Goal: Find specific page/section: Find specific page/section

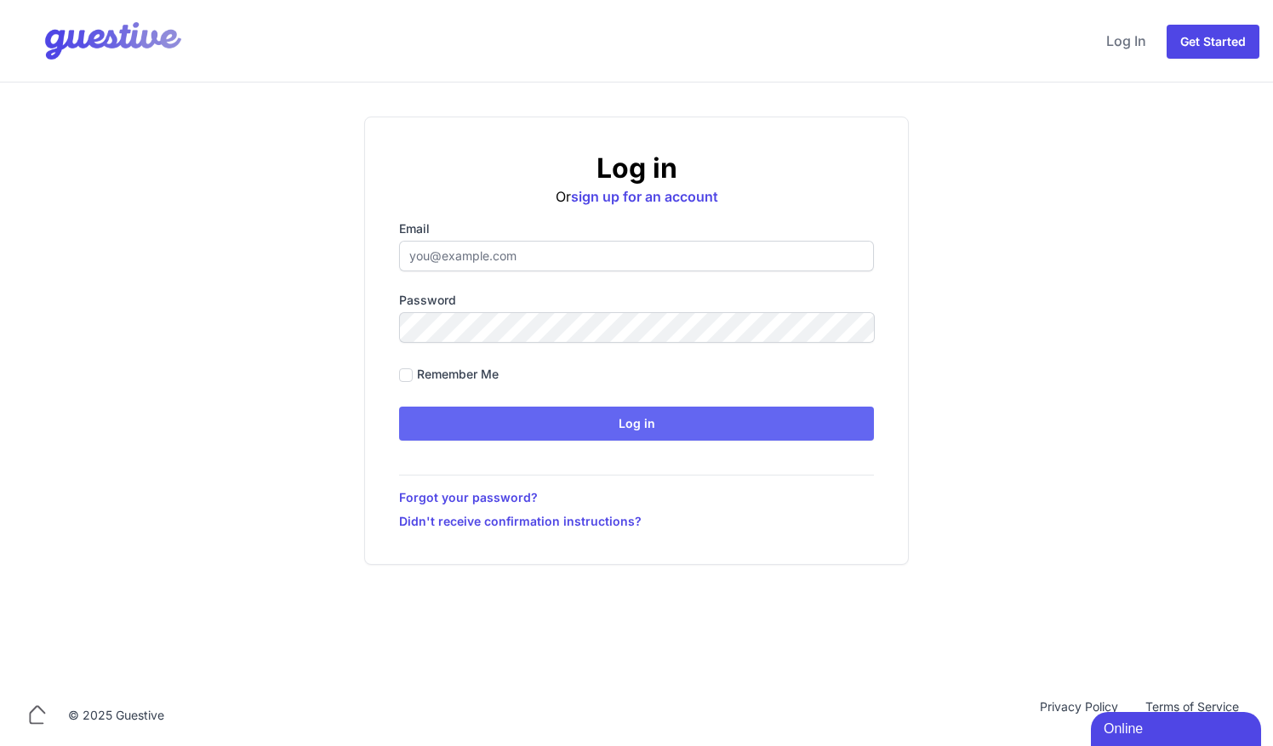
type input "[EMAIL_ADDRESS][DOMAIN_NAME]"
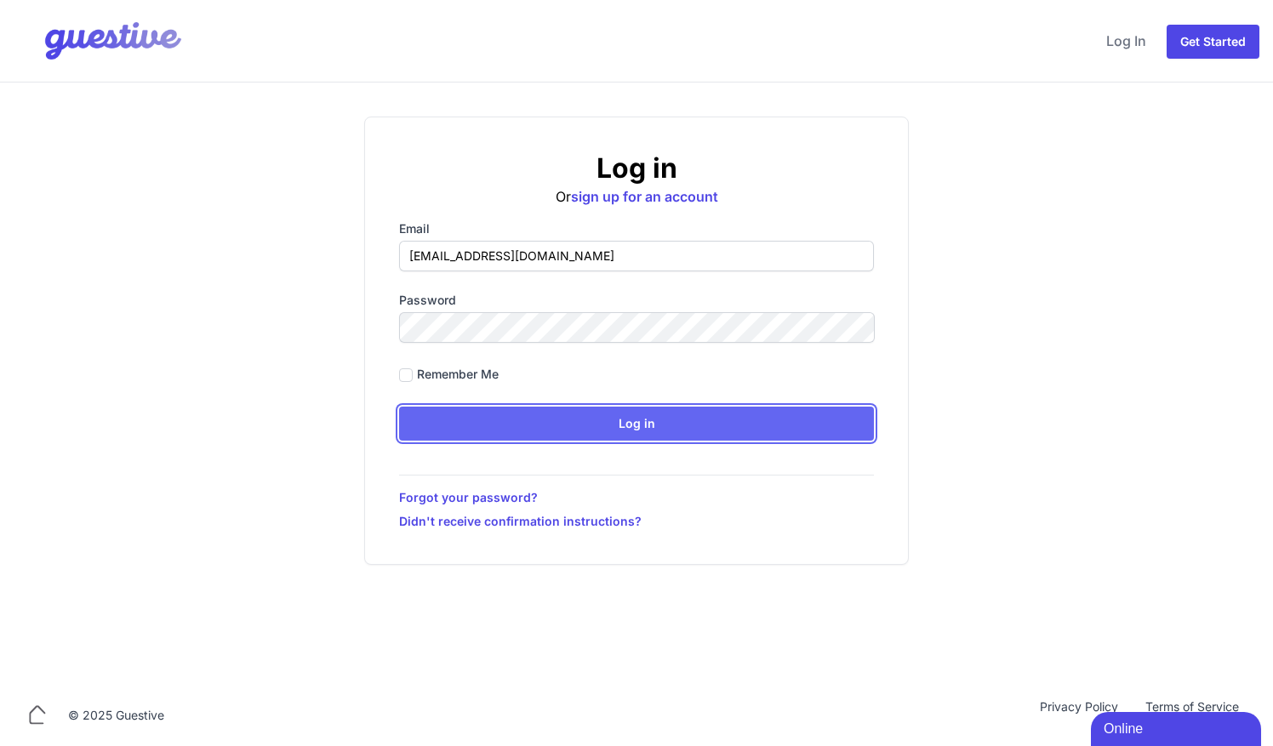
drag, startPoint x: 654, startPoint y: 432, endPoint x: 1088, endPoint y: 148, distance: 518.9
click at [654, 432] on input "Log in" at bounding box center [636, 424] width 475 height 34
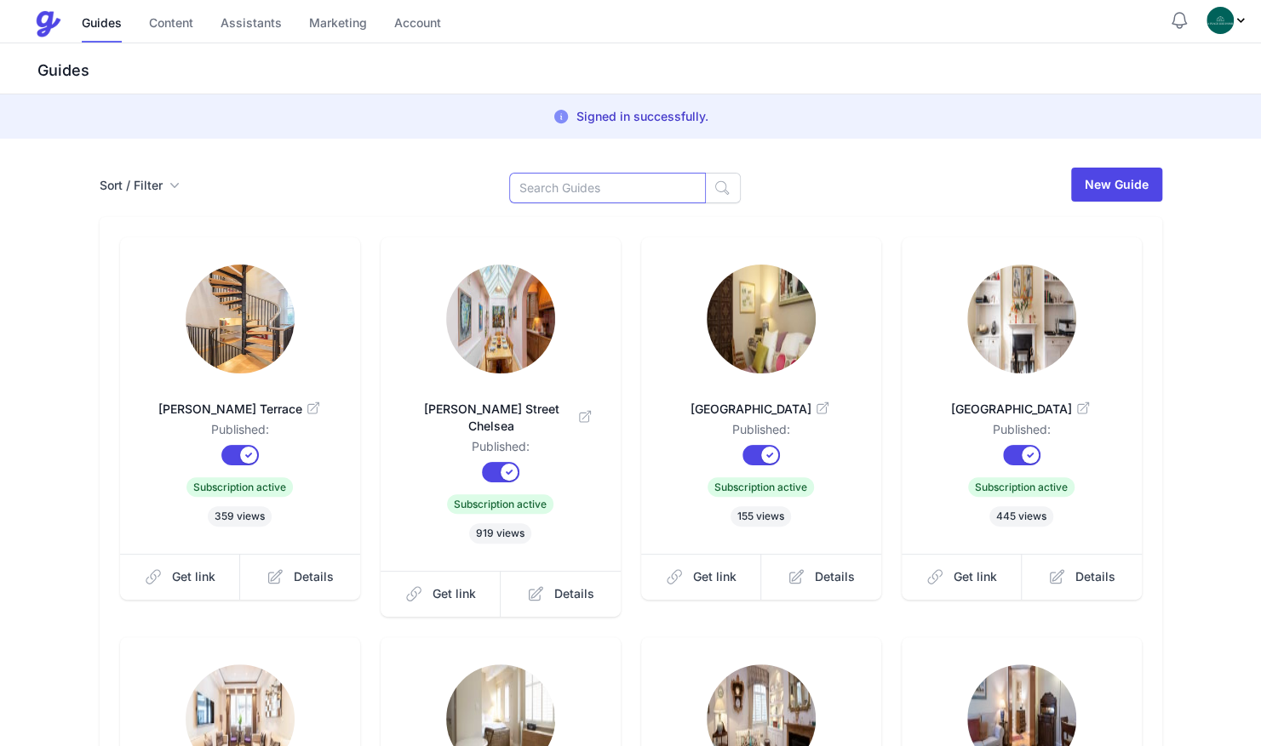
click at [650, 189] on input at bounding box center [607, 188] width 197 height 31
type input "cran"
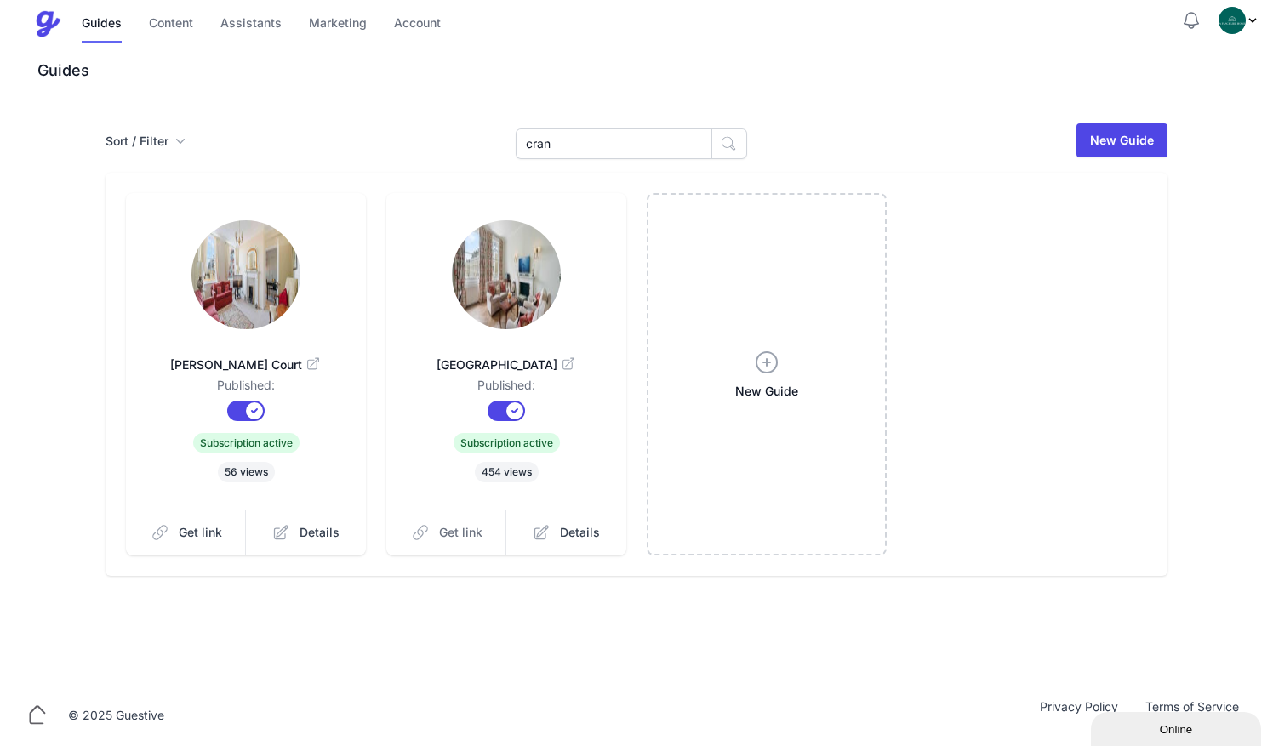
click at [481, 539] on span "Get link" at bounding box center [460, 532] width 43 height 17
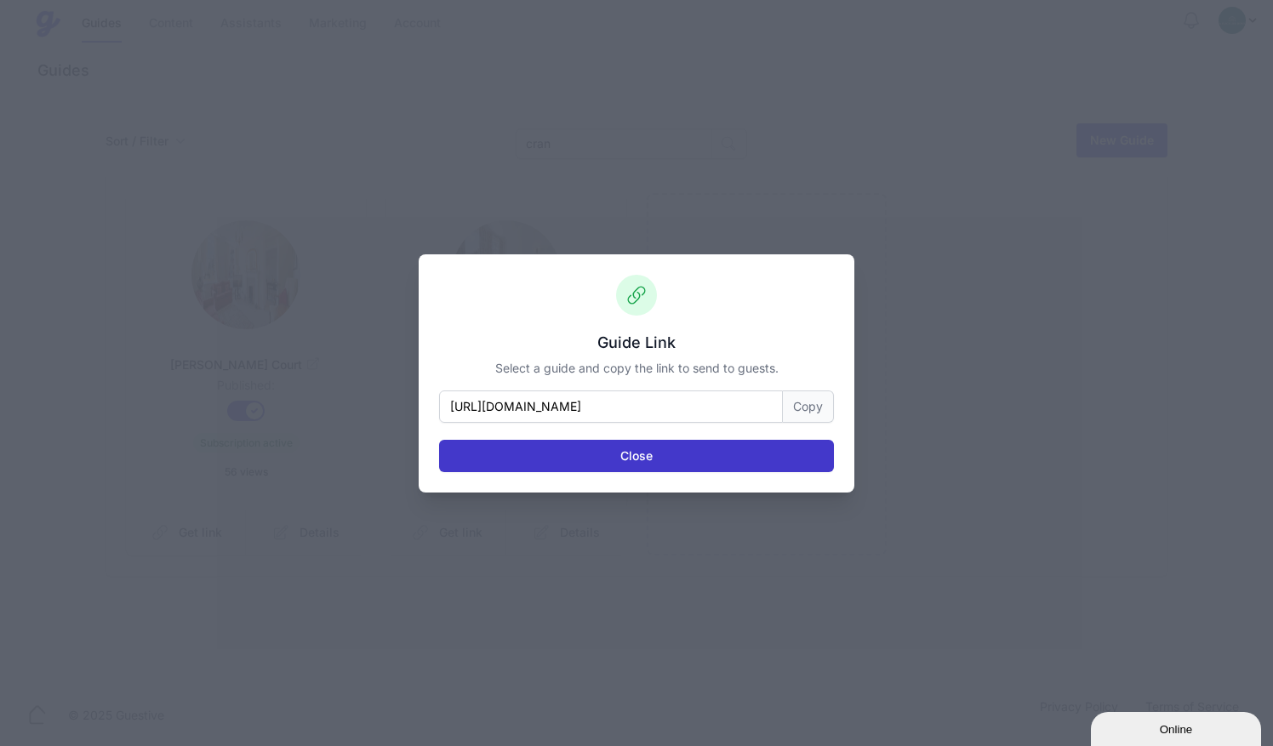
drag, startPoint x: 821, startPoint y: 415, endPoint x: 764, endPoint y: 468, distance: 77.7
click at [764, 468] on div "Guide Link Select a guide and copy the link to send to guests. https://www.plac…" at bounding box center [637, 374] width 436 height 238
click at [764, 468] on button "Close" at bounding box center [636, 456] width 395 height 32
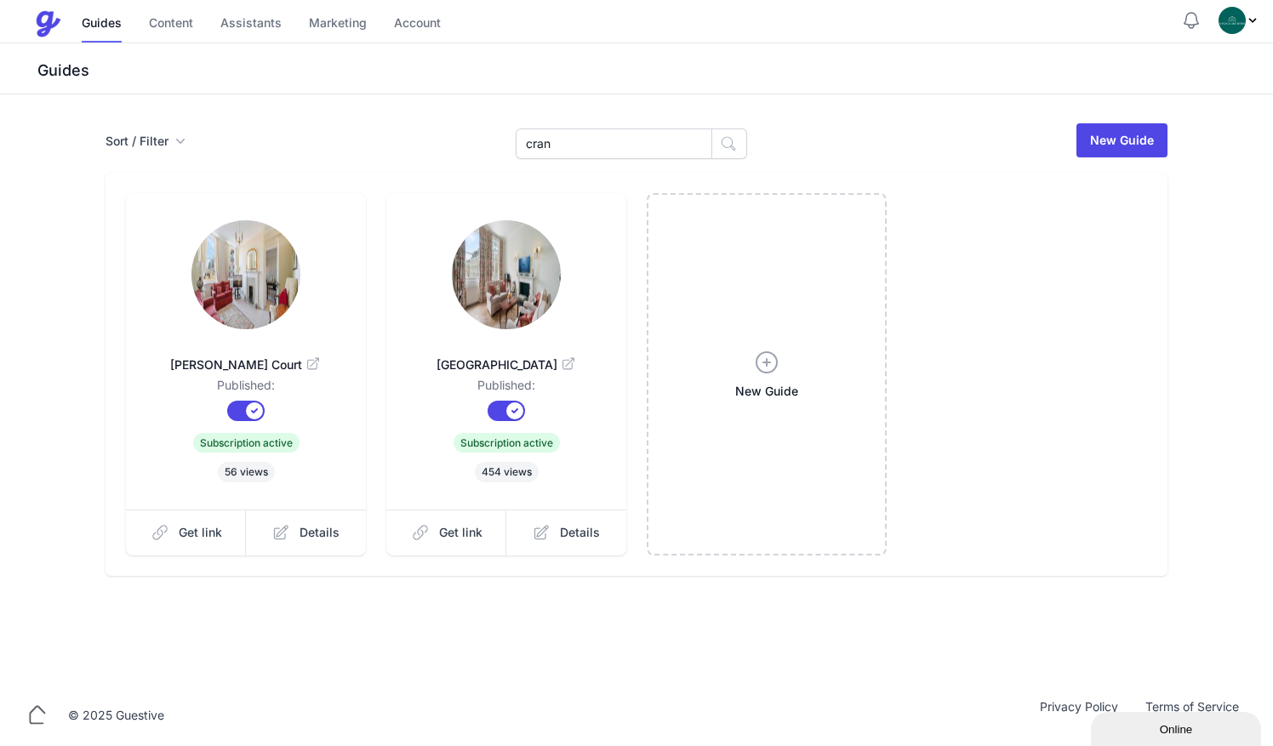
click at [530, 281] on img at bounding box center [506, 274] width 109 height 109
